Goal: Task Accomplishment & Management: Complete application form

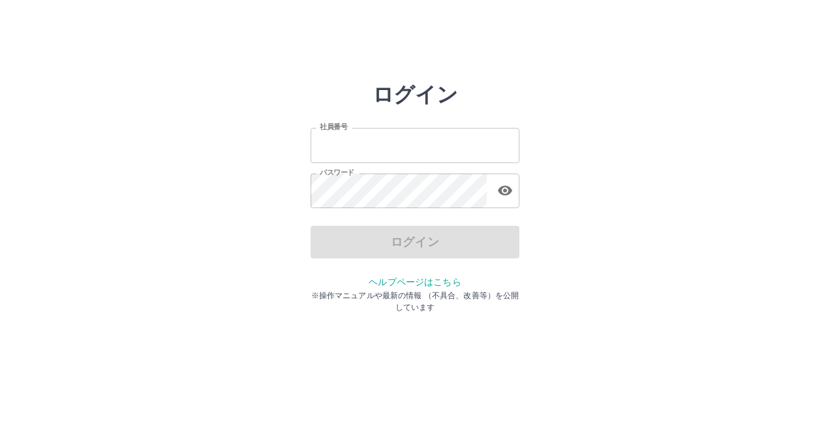
type input "*******"
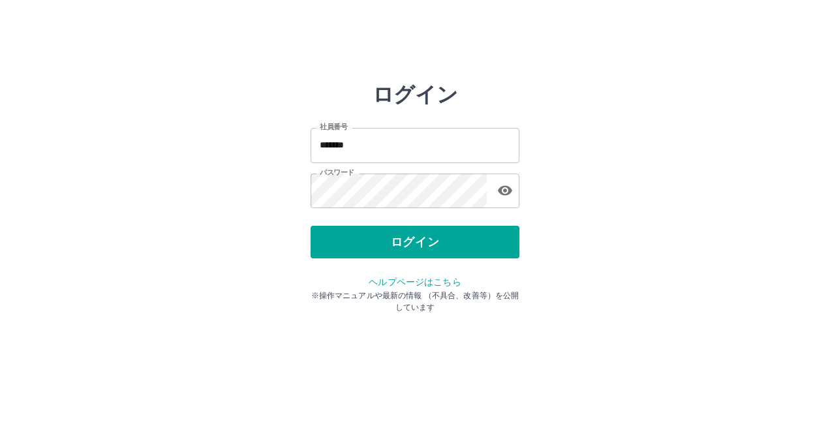
click at [410, 240] on div "ログイン" at bounding box center [415, 242] width 209 height 33
click at [410, 240] on button "ログイン" at bounding box center [415, 242] width 209 height 33
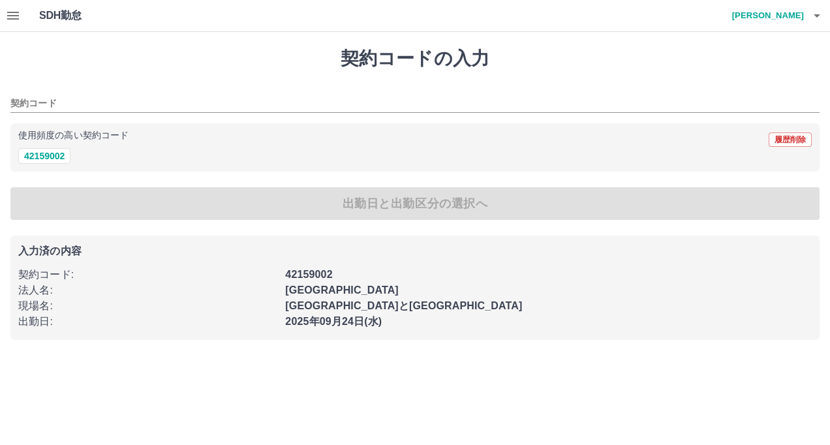
type input "********"
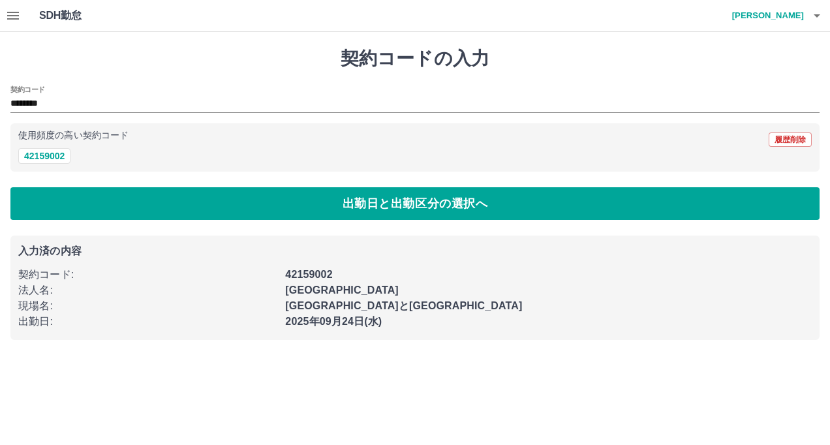
click at [16, 21] on icon "button" at bounding box center [13, 16] width 16 height 16
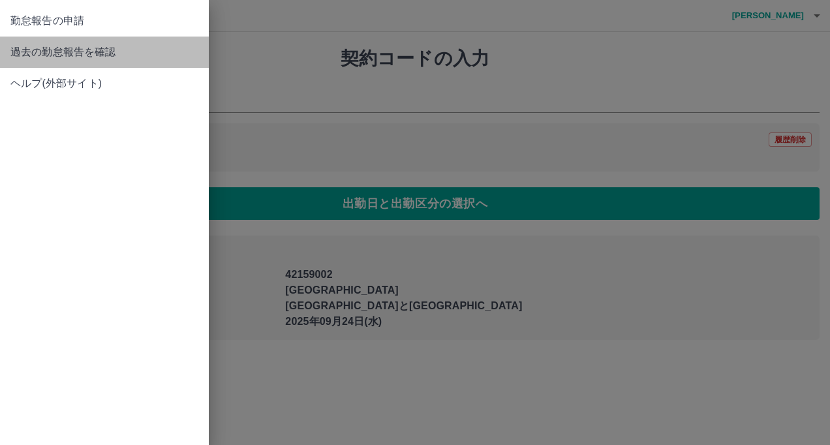
click at [38, 53] on span "過去の勤怠報告を確認" at bounding box center [104, 52] width 188 height 16
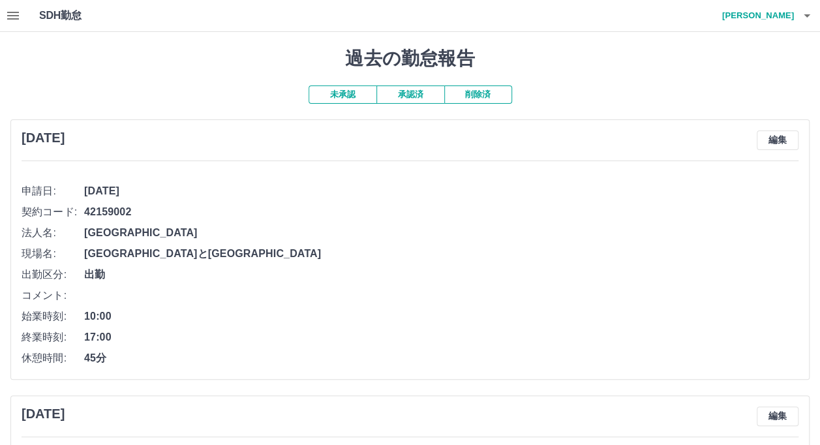
click at [9, 8] on icon "button" at bounding box center [13, 16] width 16 height 16
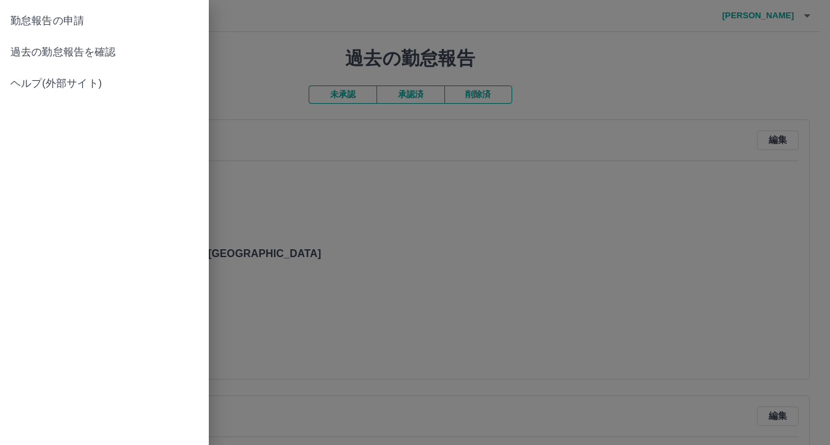
click at [23, 24] on span "勤怠報告の申請" at bounding box center [104, 21] width 188 height 16
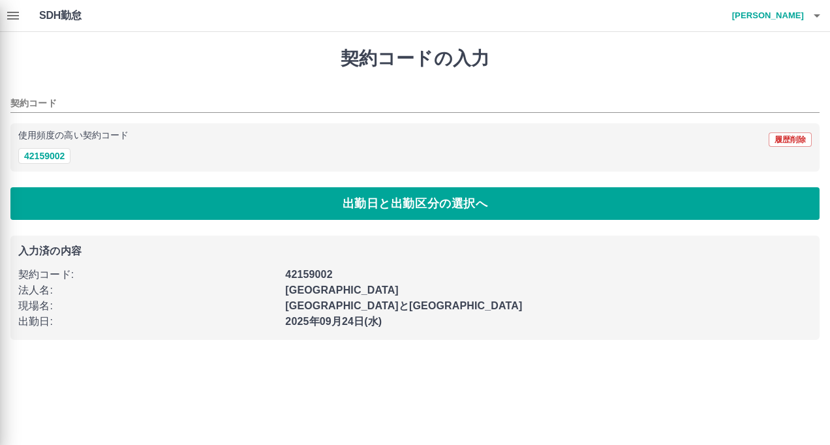
type input "********"
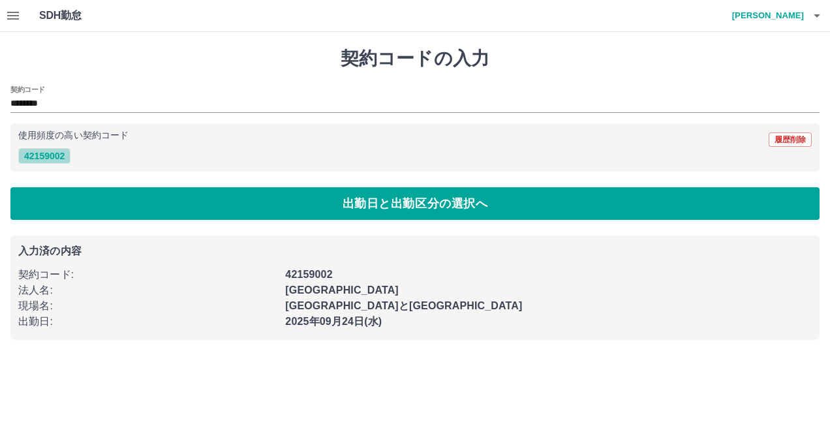
click at [54, 151] on button "42159002" at bounding box center [44, 156] width 52 height 16
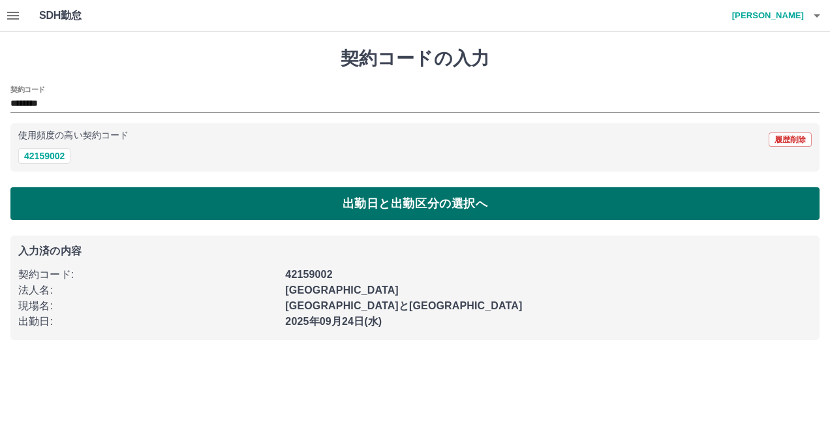
click at [202, 215] on button "出勤日と出勤区分の選択へ" at bounding box center [414, 203] width 809 height 33
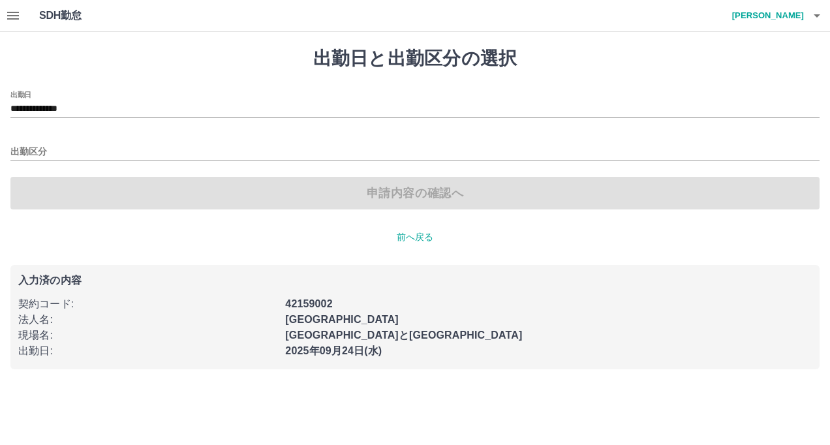
click at [131, 143] on div "出勤区分" at bounding box center [414, 147] width 809 height 27
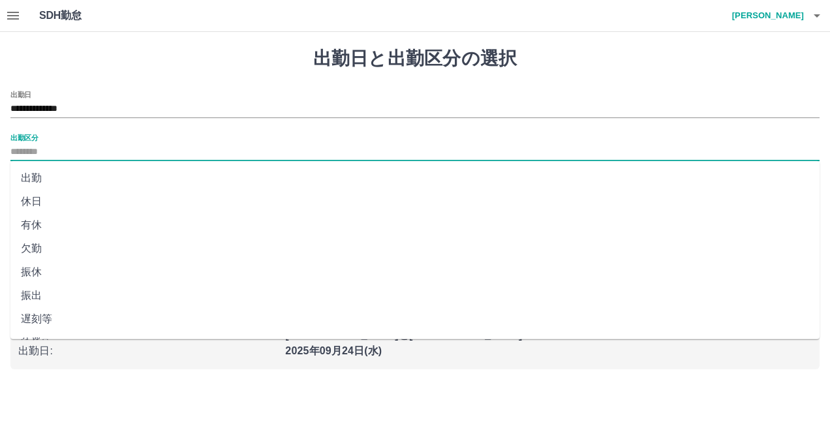
click at [60, 145] on input "出勤区分" at bounding box center [414, 152] width 809 height 16
click at [35, 175] on li "出勤" at bounding box center [414, 177] width 809 height 23
type input "**"
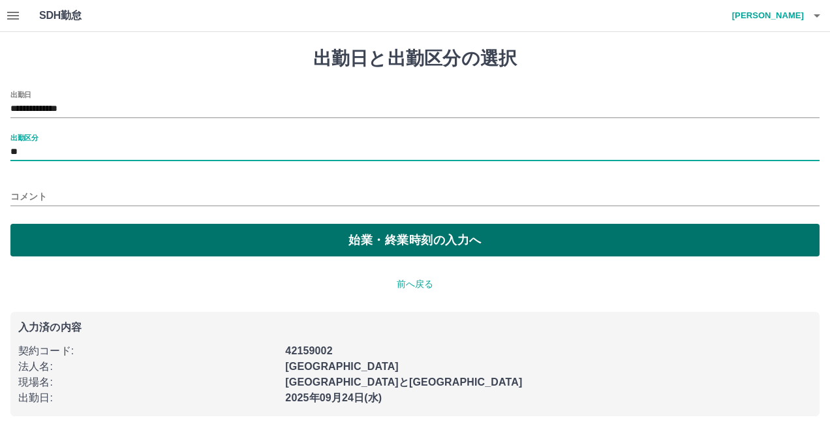
click at [423, 243] on button "始業・終業時刻の入力へ" at bounding box center [414, 240] width 809 height 33
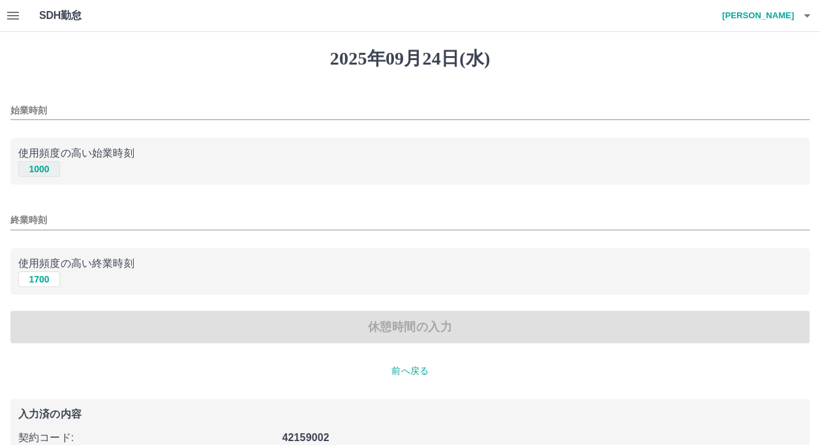
click at [51, 170] on button "1000" at bounding box center [39, 169] width 42 height 16
type input "****"
click at [807, 16] on icon "button" at bounding box center [807, 15] width 7 height 3
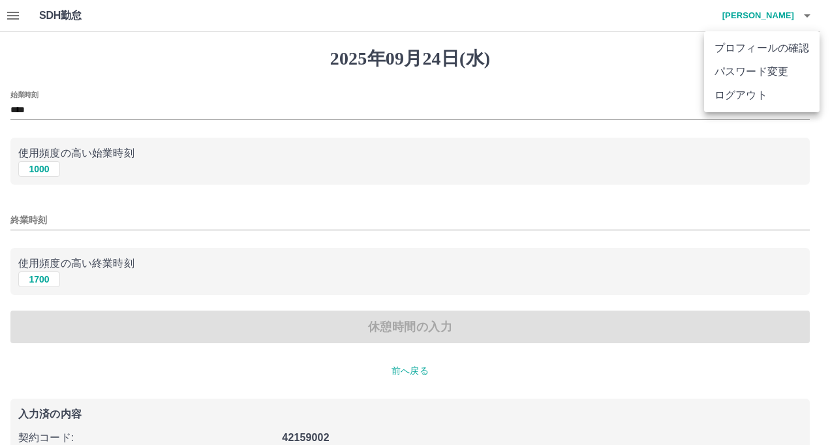
click at [807, 16] on div at bounding box center [415, 222] width 830 height 445
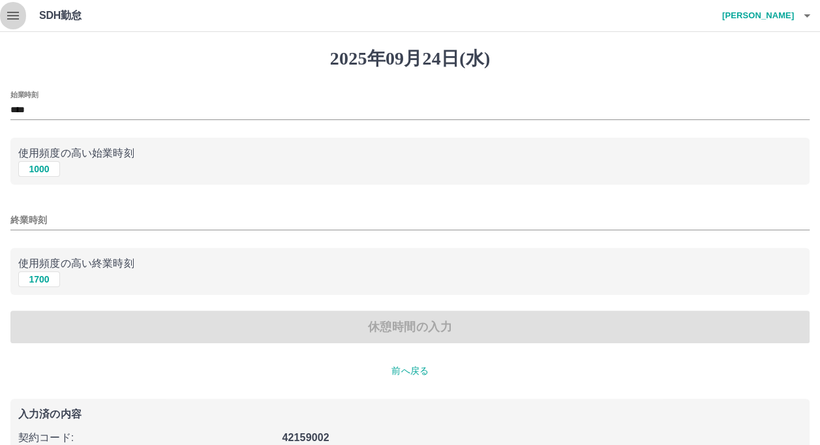
click at [12, 17] on icon "button" at bounding box center [13, 16] width 16 height 16
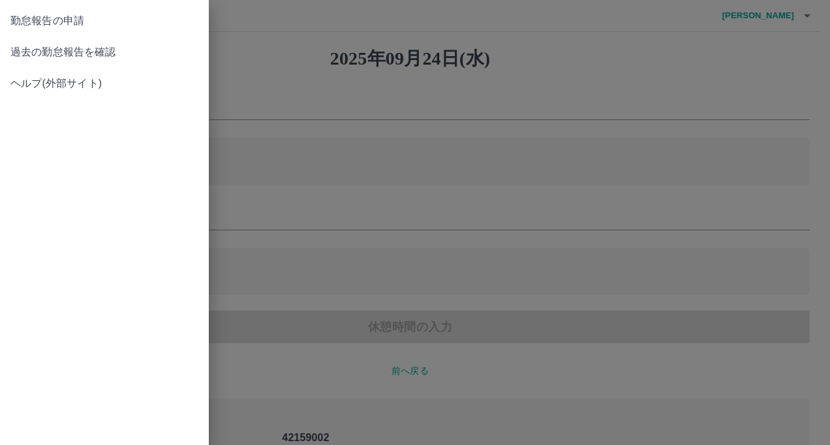
click at [223, 23] on div at bounding box center [415, 222] width 830 height 445
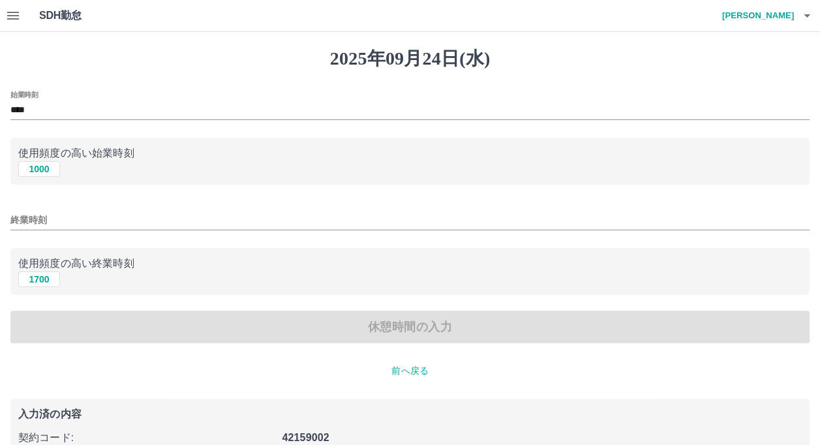
click at [17, 19] on icon "button" at bounding box center [13, 16] width 12 height 8
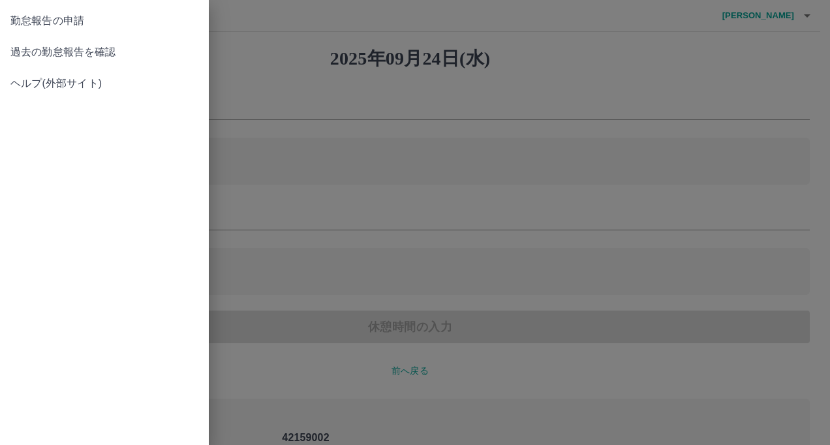
click at [41, 54] on span "過去の勤怠報告を確認" at bounding box center [104, 52] width 188 height 16
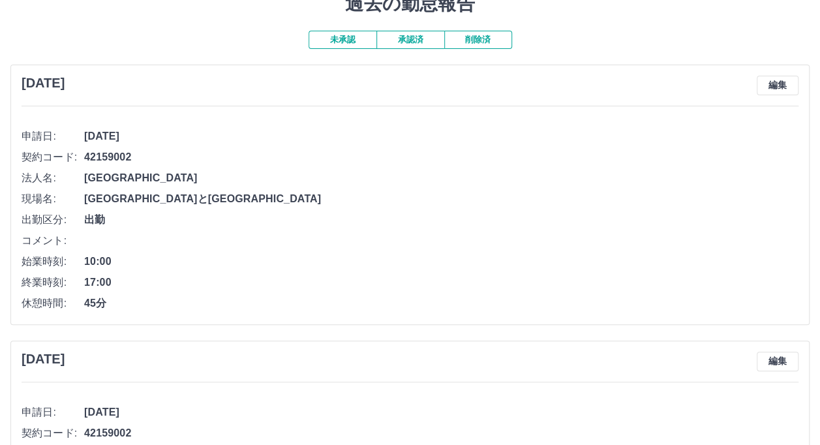
scroll to position [56, 0]
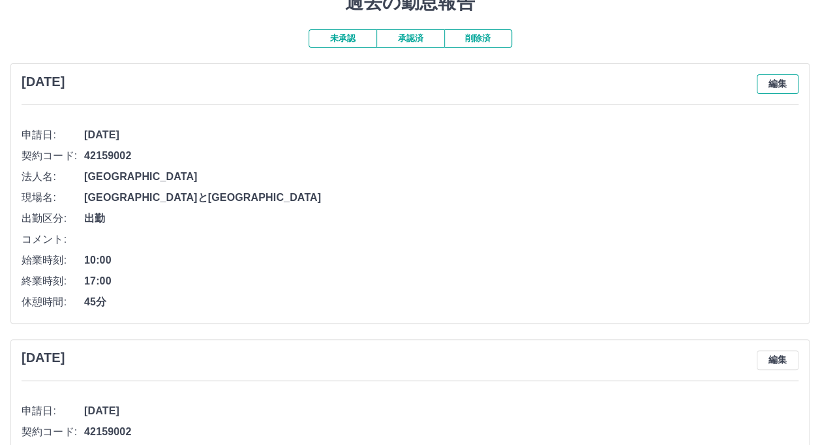
click at [788, 77] on button "編集" at bounding box center [778, 84] width 42 height 20
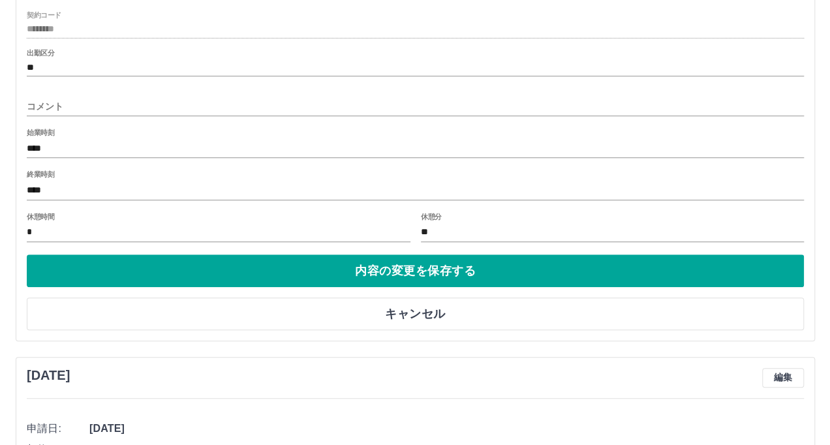
scroll to position [0, 0]
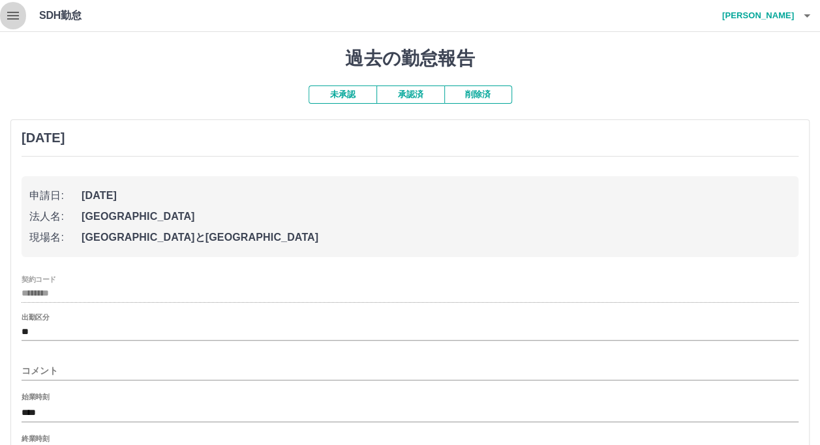
click at [7, 10] on icon "button" at bounding box center [13, 16] width 16 height 16
